Goal: Information Seeking & Learning: Learn about a topic

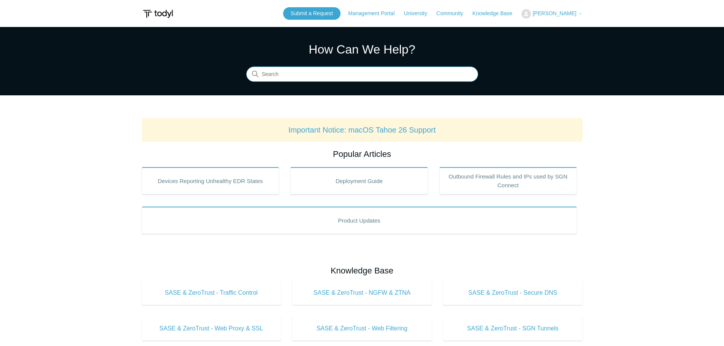
click at [339, 74] on input "Search" at bounding box center [362, 74] width 232 height 15
type input "a"
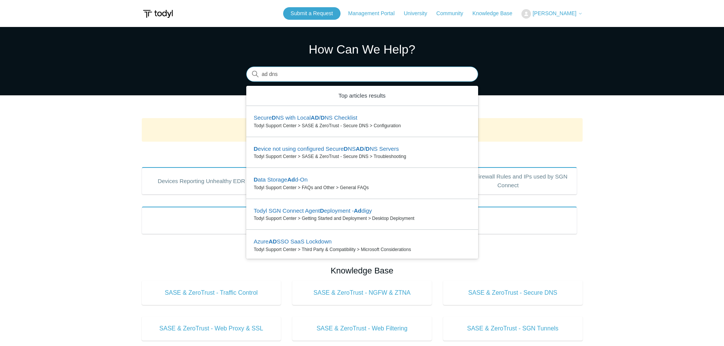
type input "ad dns"
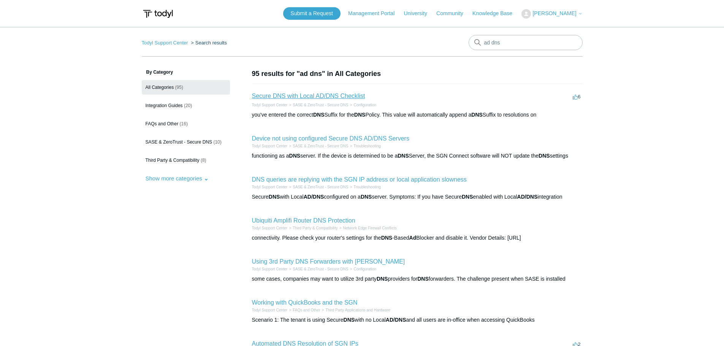
click at [294, 95] on link "Secure DNS with Local AD/DNS Checklist" at bounding box center [308, 96] width 113 height 6
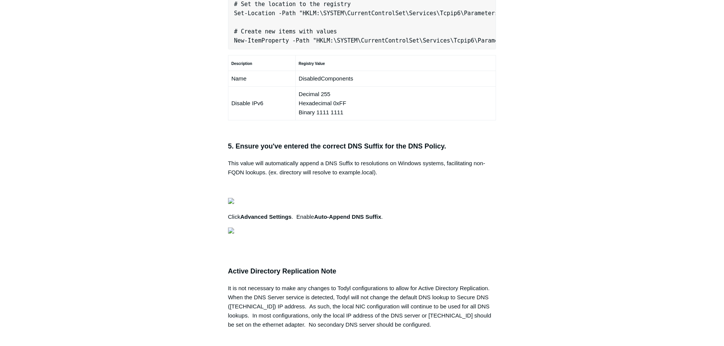
scroll to position [0, 239]
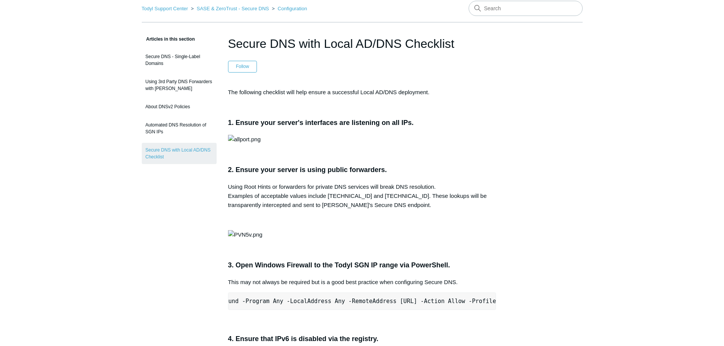
scroll to position [0, 0]
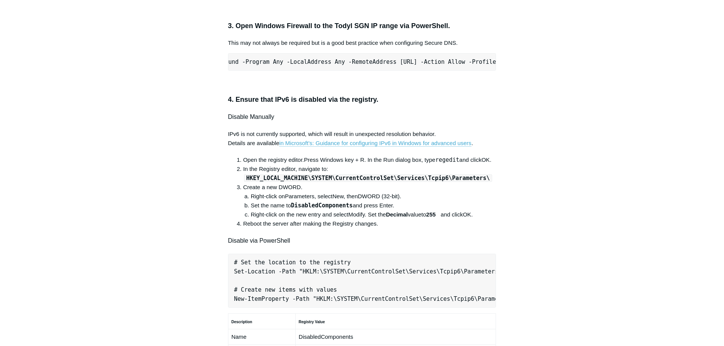
scroll to position [304, 0]
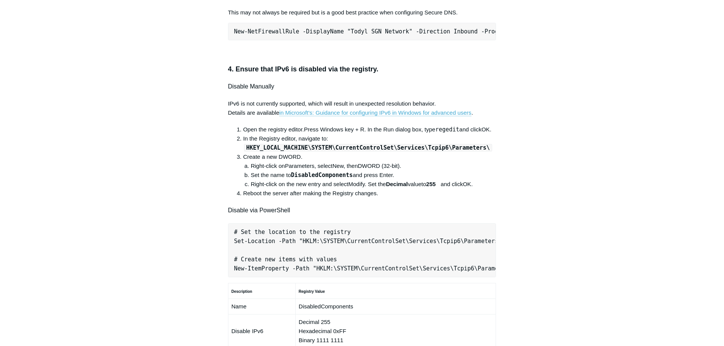
scroll to position [0, 239]
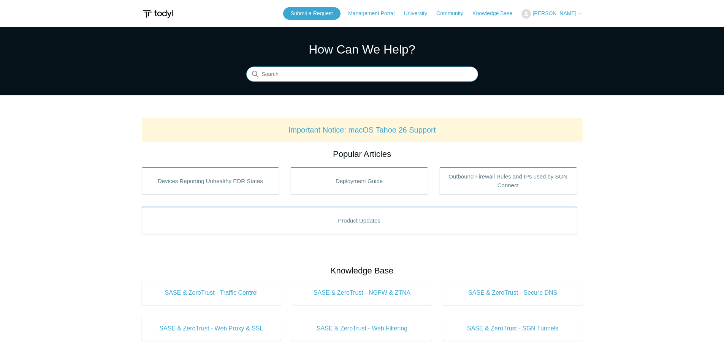
click at [323, 78] on input "Search" at bounding box center [362, 74] width 232 height 15
click at [305, 74] on input "Search" at bounding box center [362, 74] width 232 height 15
type input "dns"
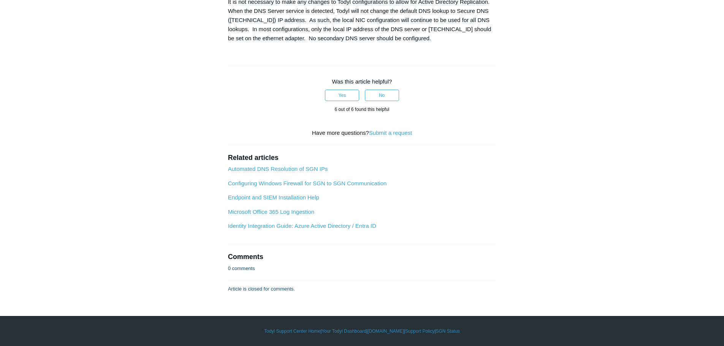
scroll to position [1216, 0]
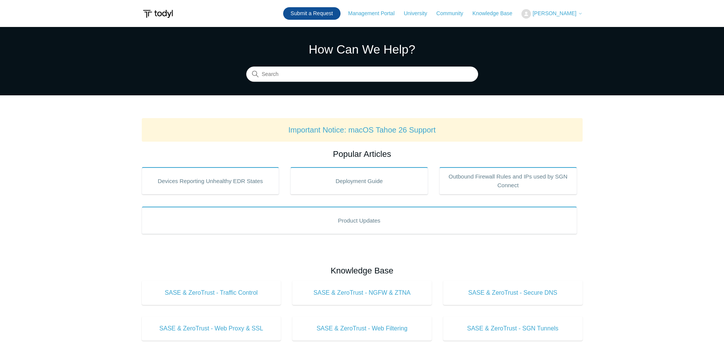
click at [340, 15] on link "Submit a Request" at bounding box center [311, 13] width 57 height 13
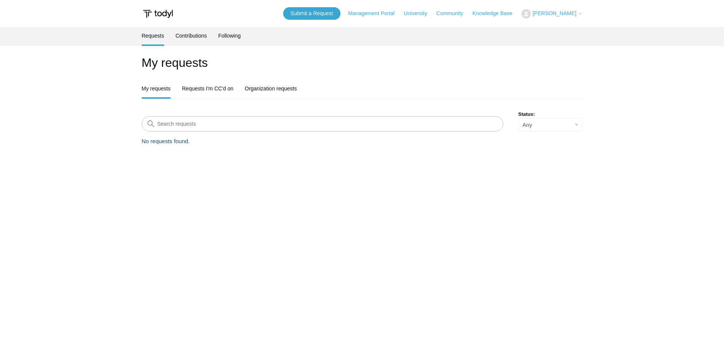
click at [251, 194] on main "Requests Contributions Following My requests My requests Requests I'm CC'd on O…" at bounding box center [362, 183] width 724 height 312
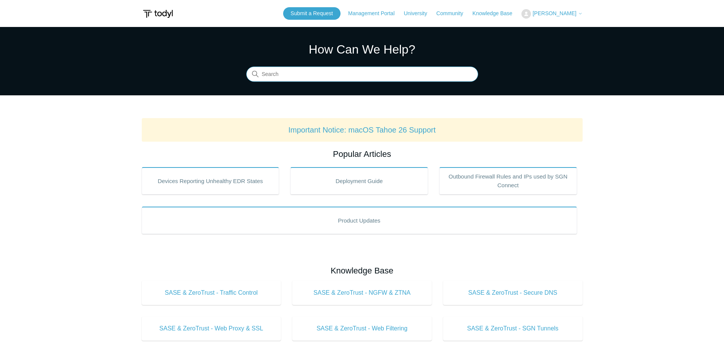
click at [309, 80] on input "Search" at bounding box center [362, 74] width 232 height 15
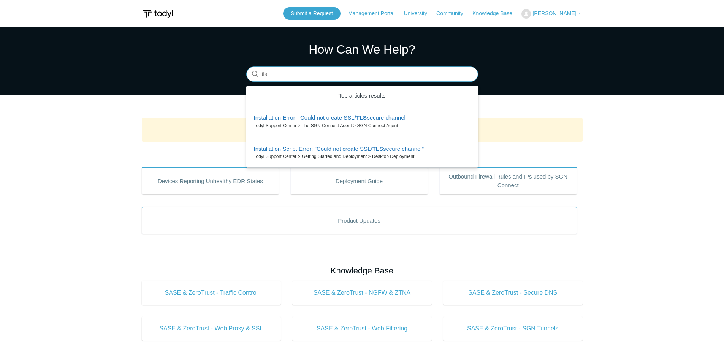
type input "tls"
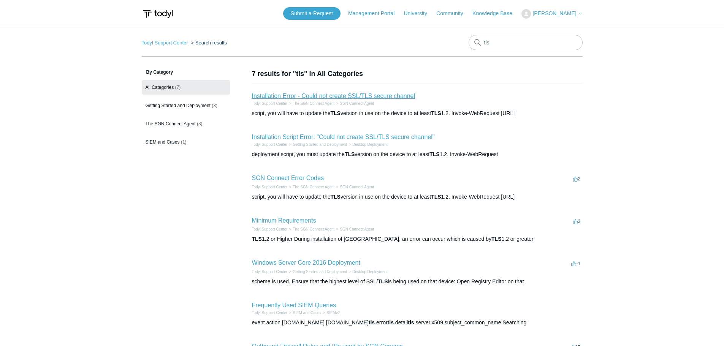
click at [318, 94] on link "Installation Error - Could not create SSL/TLS secure channel" at bounding box center [333, 96] width 163 height 6
click at [352, 138] on link "Installation Script Error: "Could not create SSL/TLS secure channel"" at bounding box center [343, 137] width 183 height 6
click at [392, 140] on link "Installation Script Error: "Could not create SSL/TLS secure channel"" at bounding box center [343, 137] width 183 height 6
click at [162, 255] on aside "By Category All Categories (7) Getting Started and Deployment (3) The SGN Conne…" at bounding box center [186, 224] width 88 height 310
click at [366, 95] on link "Installation Error - Could not create SSL/TLS secure channel" at bounding box center [333, 96] width 163 height 6
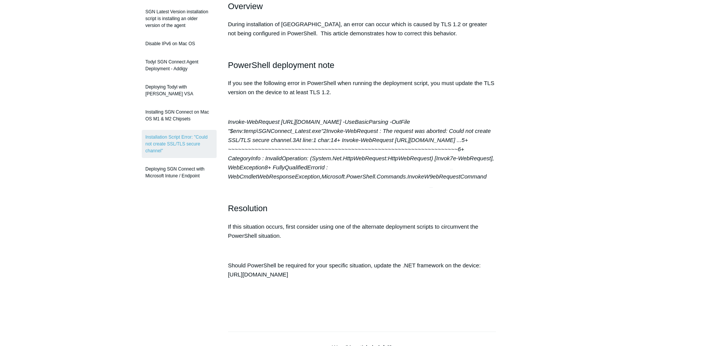
scroll to position [152, 0]
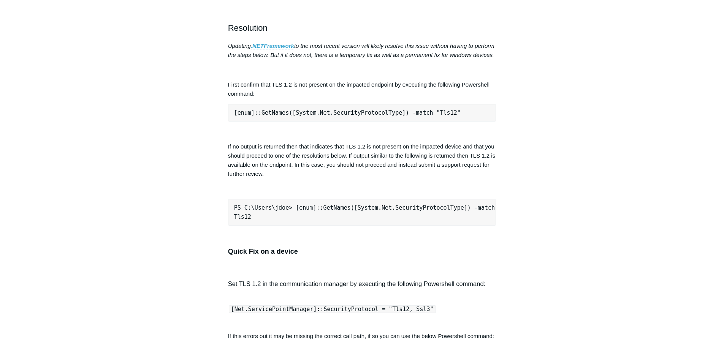
scroll to position [342, 0]
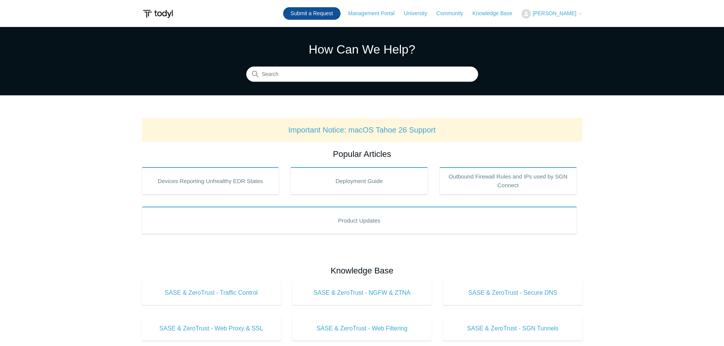
drag, startPoint x: 317, startPoint y: 10, endPoint x: 319, endPoint y: 15, distance: 5.1
click at [317, 10] on link "Submit a Request" at bounding box center [311, 13] width 57 height 13
